Goal: Navigation & Orientation: Go to known website

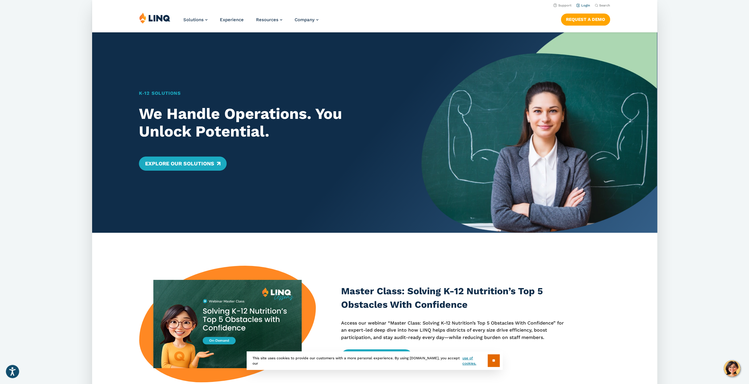
click at [585, 6] on link "Login" at bounding box center [583, 6] width 14 height 4
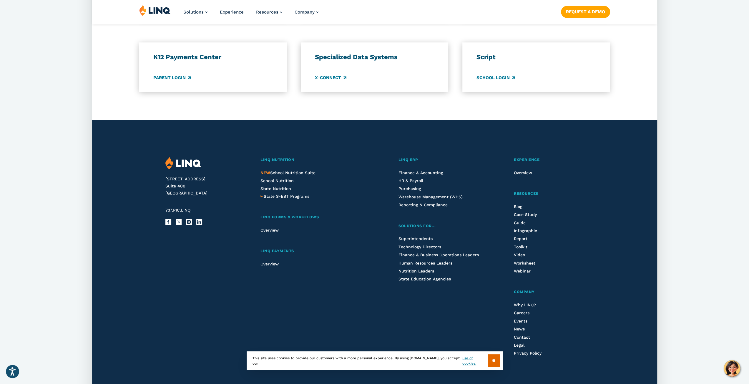
scroll to position [530, 0]
click at [488, 361] on input "**" at bounding box center [494, 360] width 12 height 13
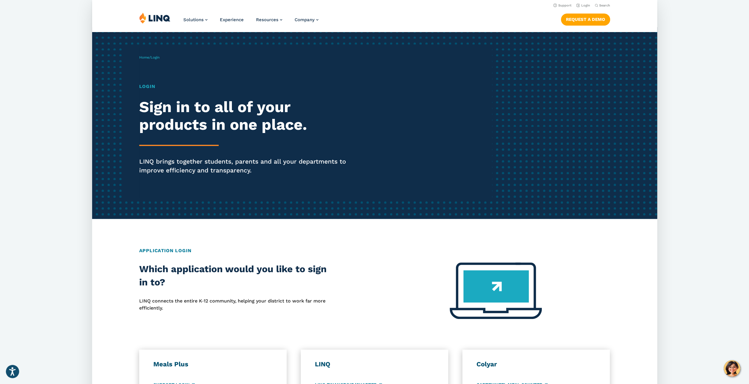
scroll to position [0, 0]
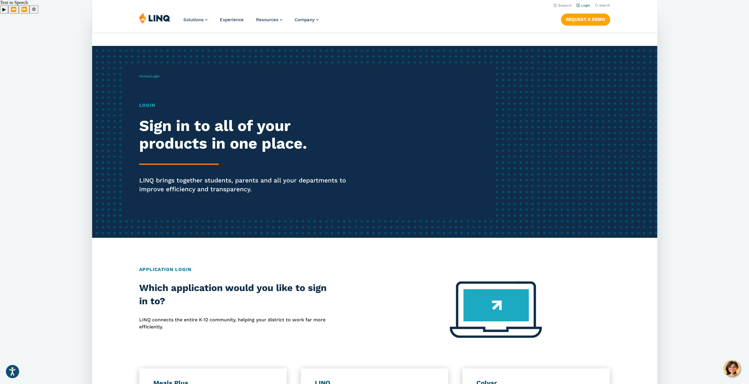
click at [582, 5] on link "Login" at bounding box center [583, 6] width 14 height 4
click at [150, 20] on img at bounding box center [154, 17] width 31 height 11
